Goal: Information Seeking & Learning: Understand process/instructions

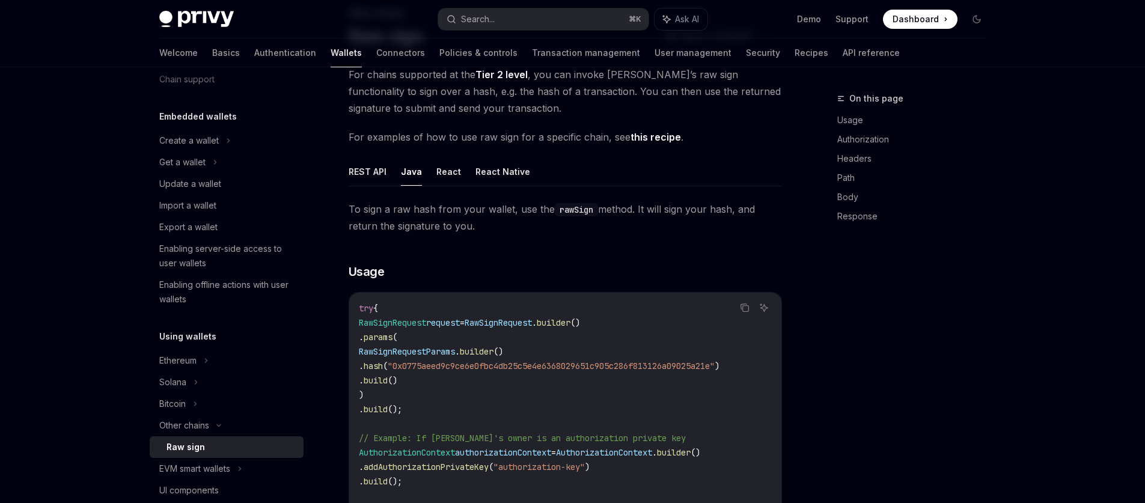
scroll to position [35, 0]
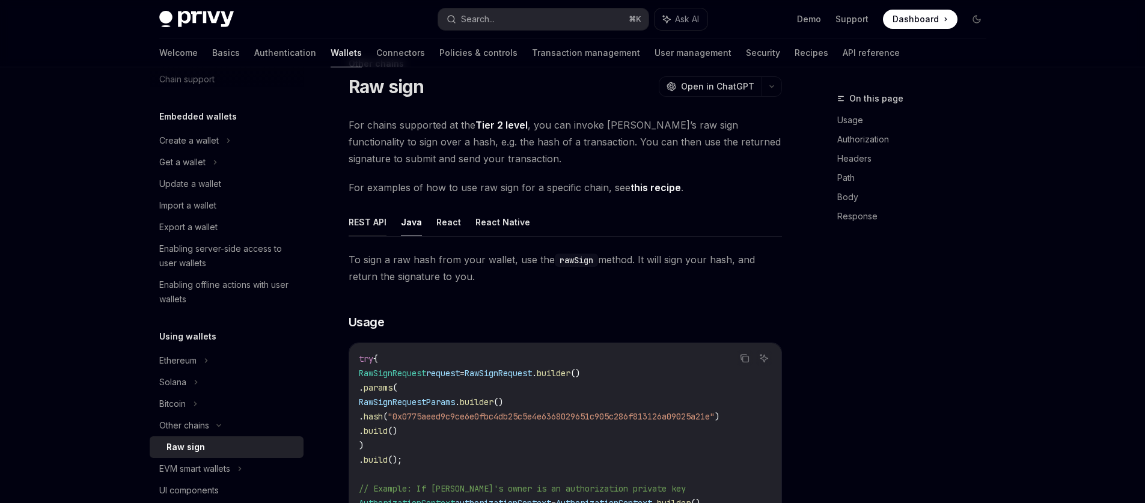
click at [375, 229] on button "REST API" at bounding box center [367, 222] width 38 height 28
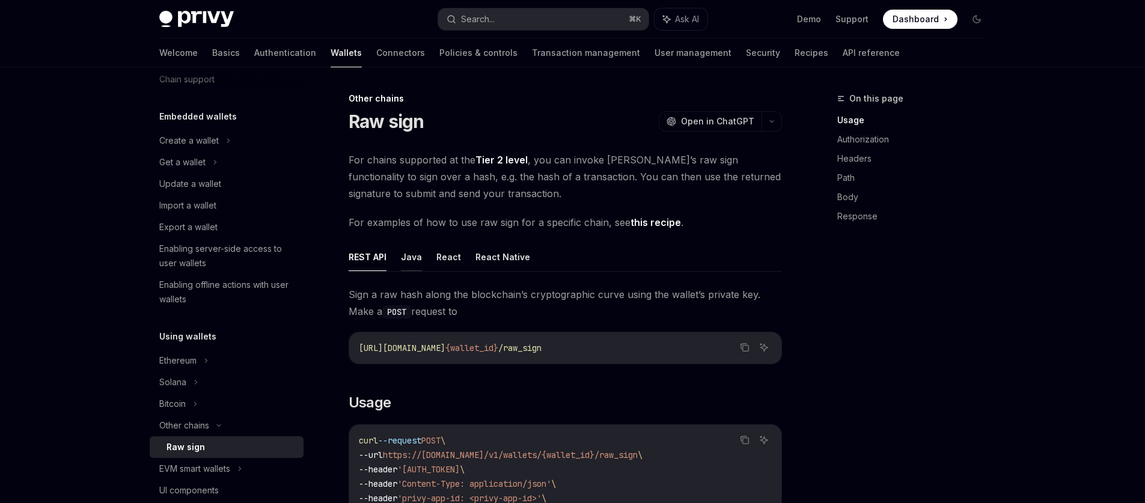
click at [411, 267] on button "Java" at bounding box center [411, 257] width 21 height 28
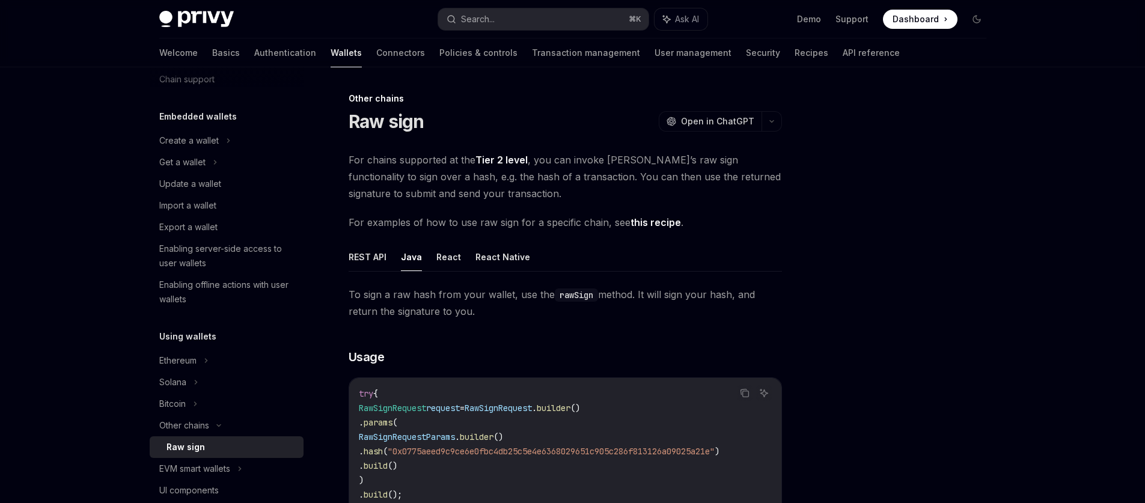
click at [431, 261] on ul "REST API Java React React Native" at bounding box center [564, 257] width 433 height 29
click at [485, 258] on button "React Native" at bounding box center [502, 257] width 55 height 28
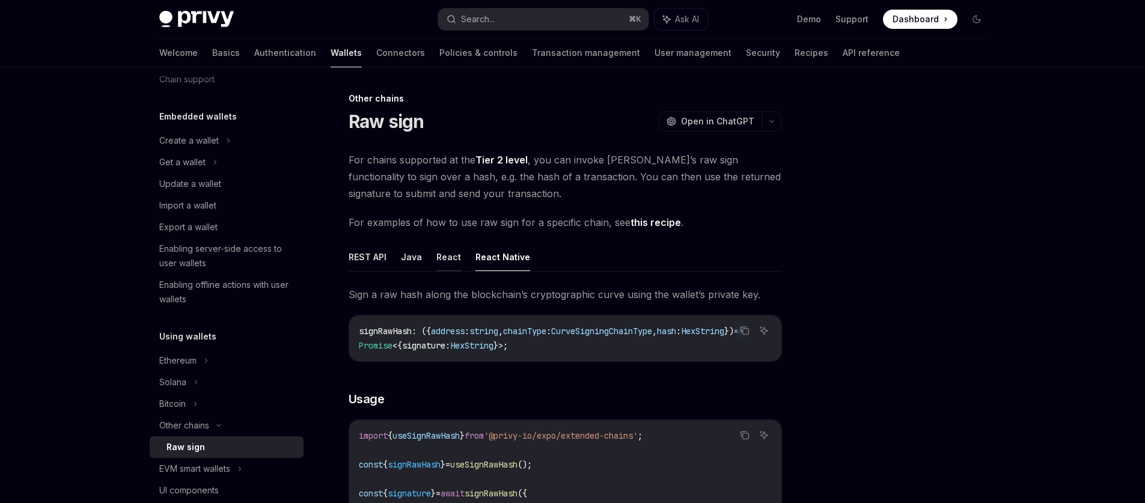
click at [451, 258] on button "React" at bounding box center [448, 257] width 25 height 28
click at [405, 261] on button "Java" at bounding box center [411, 257] width 21 height 28
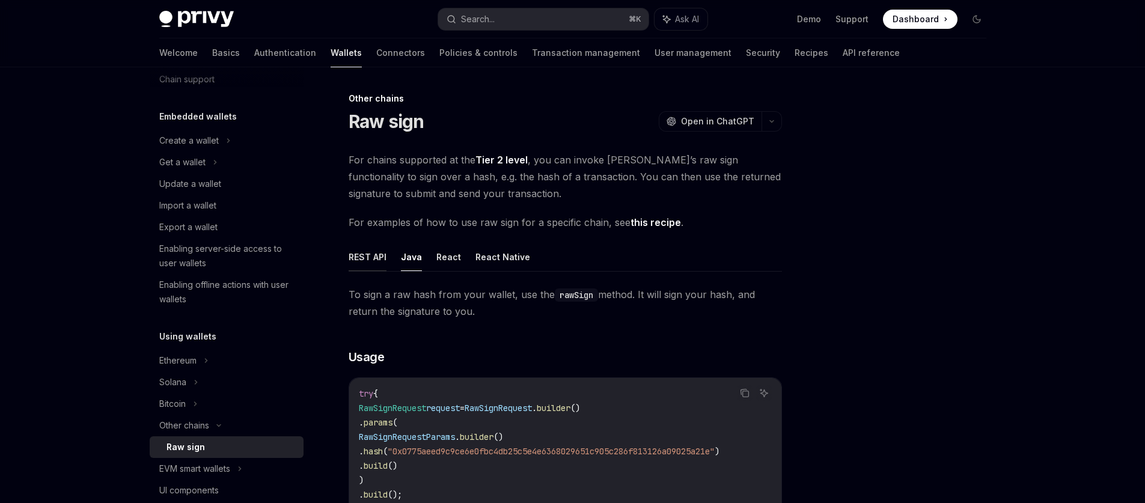
click at [368, 257] on button "REST API" at bounding box center [367, 257] width 38 height 28
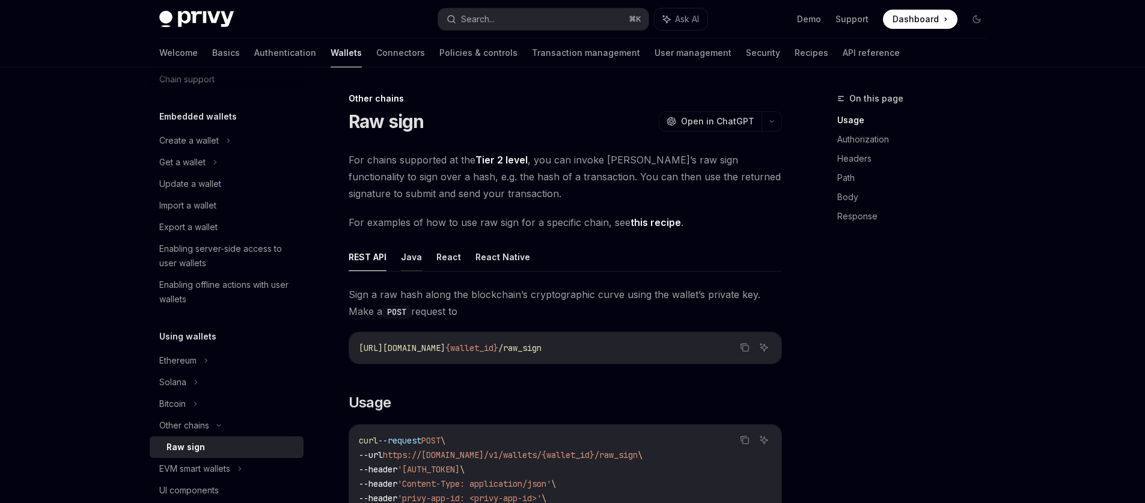
click at [411, 260] on button "Java" at bounding box center [411, 257] width 21 height 28
type textarea "*"
